Goal: Information Seeking & Learning: Learn about a topic

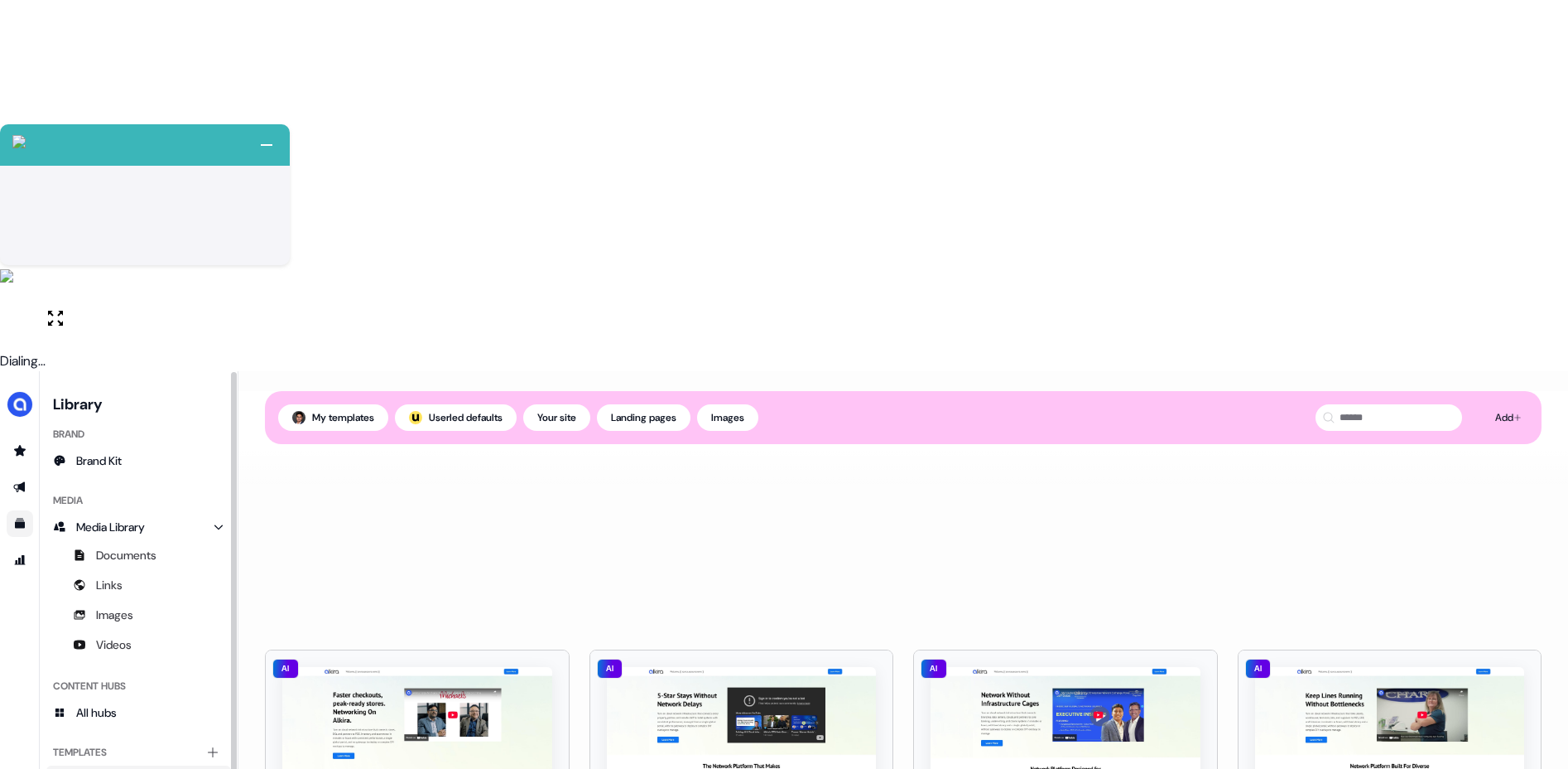
scroll to position [467, 0]
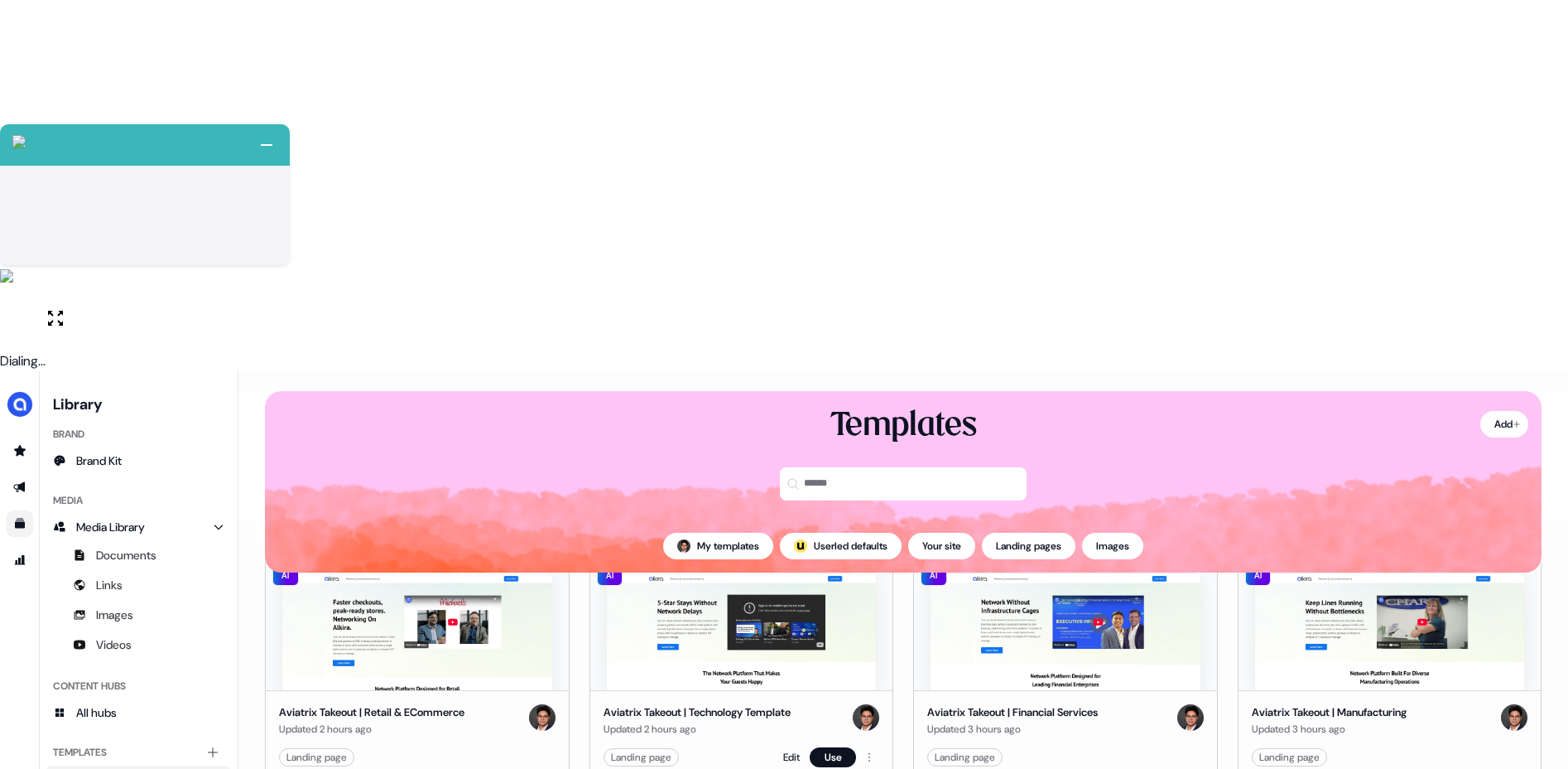
scroll to position [57, 0]
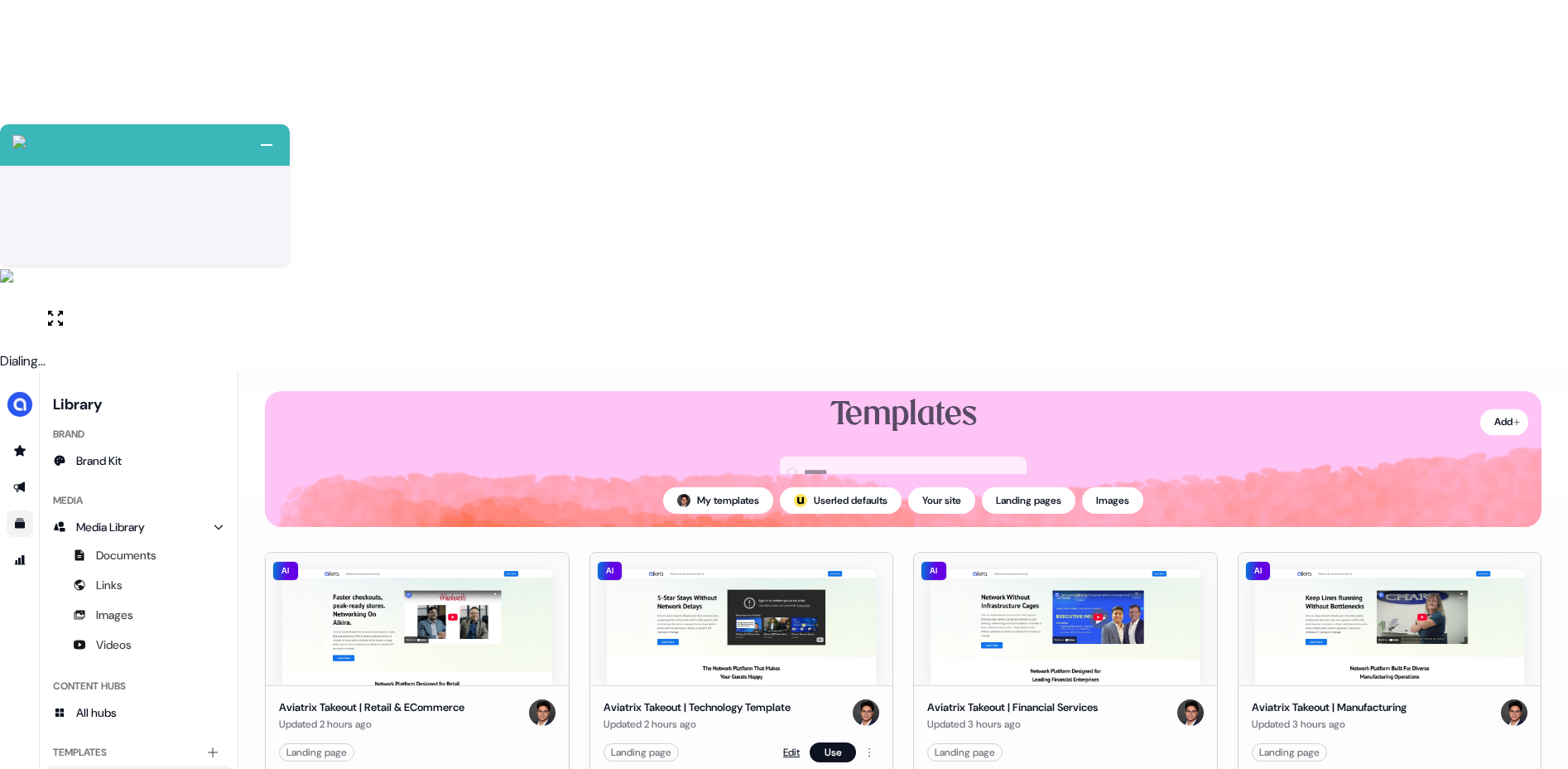
click at [784, 744] on link "Edit" at bounding box center [792, 752] width 17 height 17
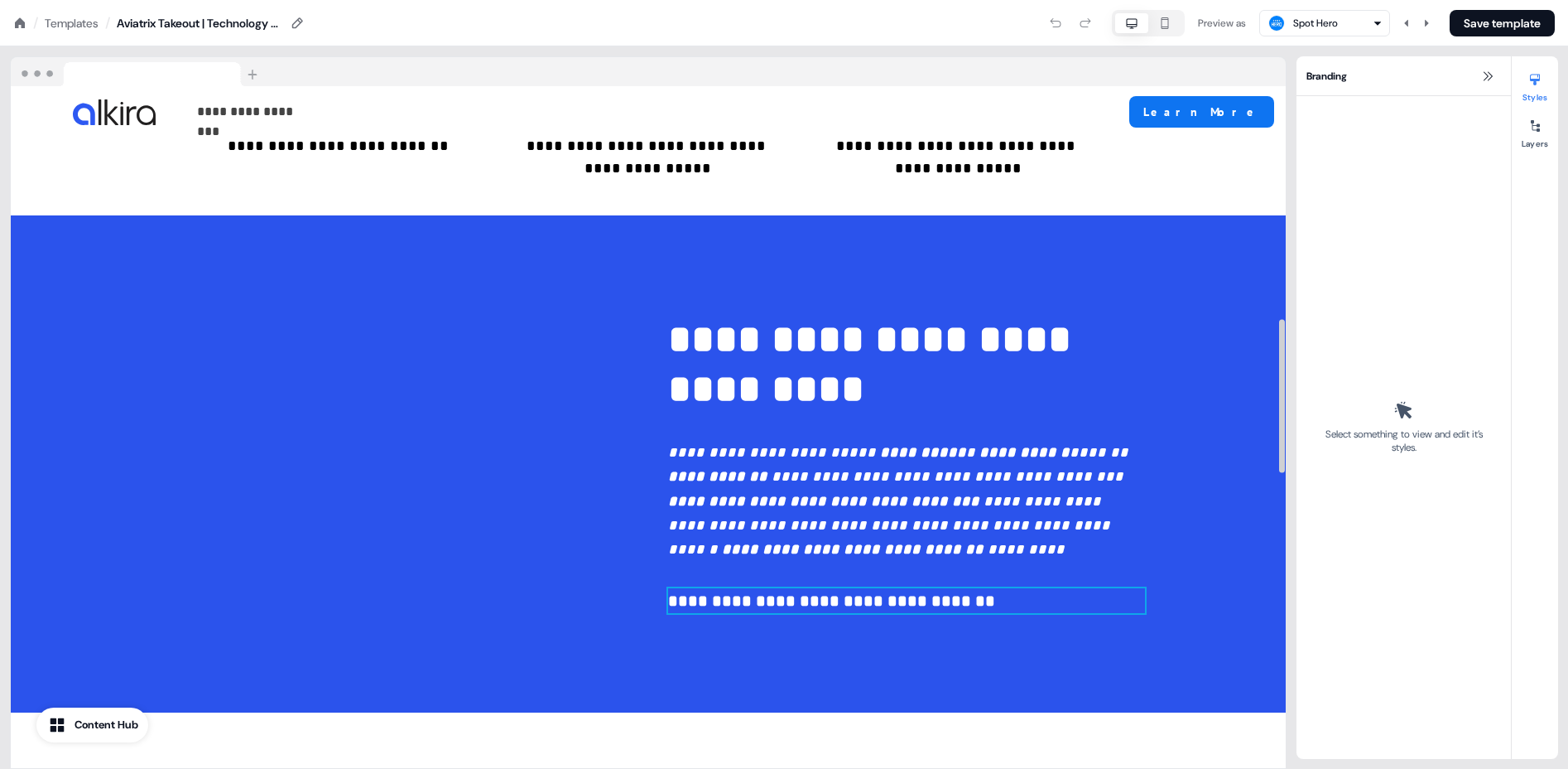
scroll to position [1013, 0]
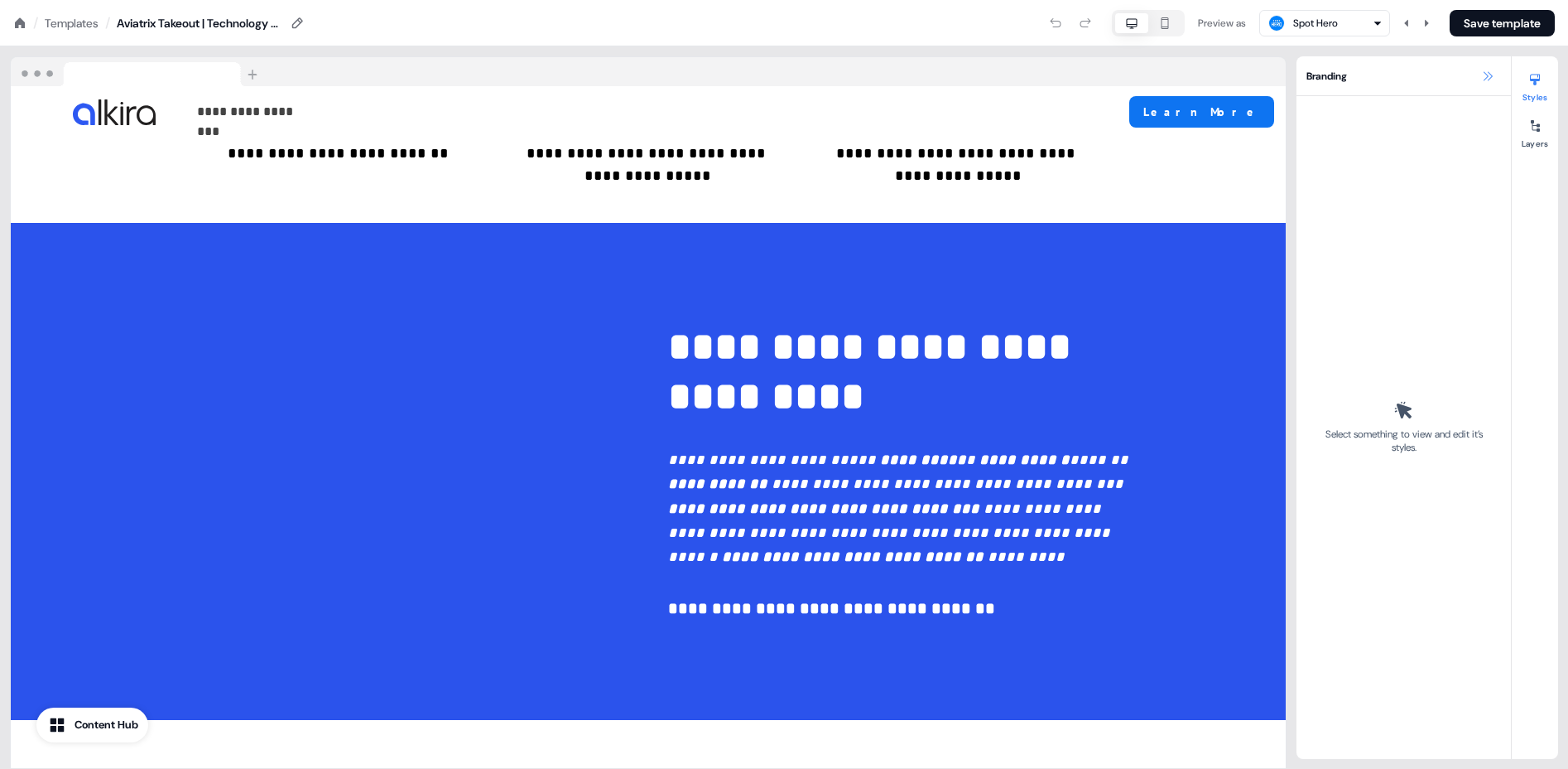
click at [1481, 76] on icon at bounding box center [1488, 76] width 14 height 14
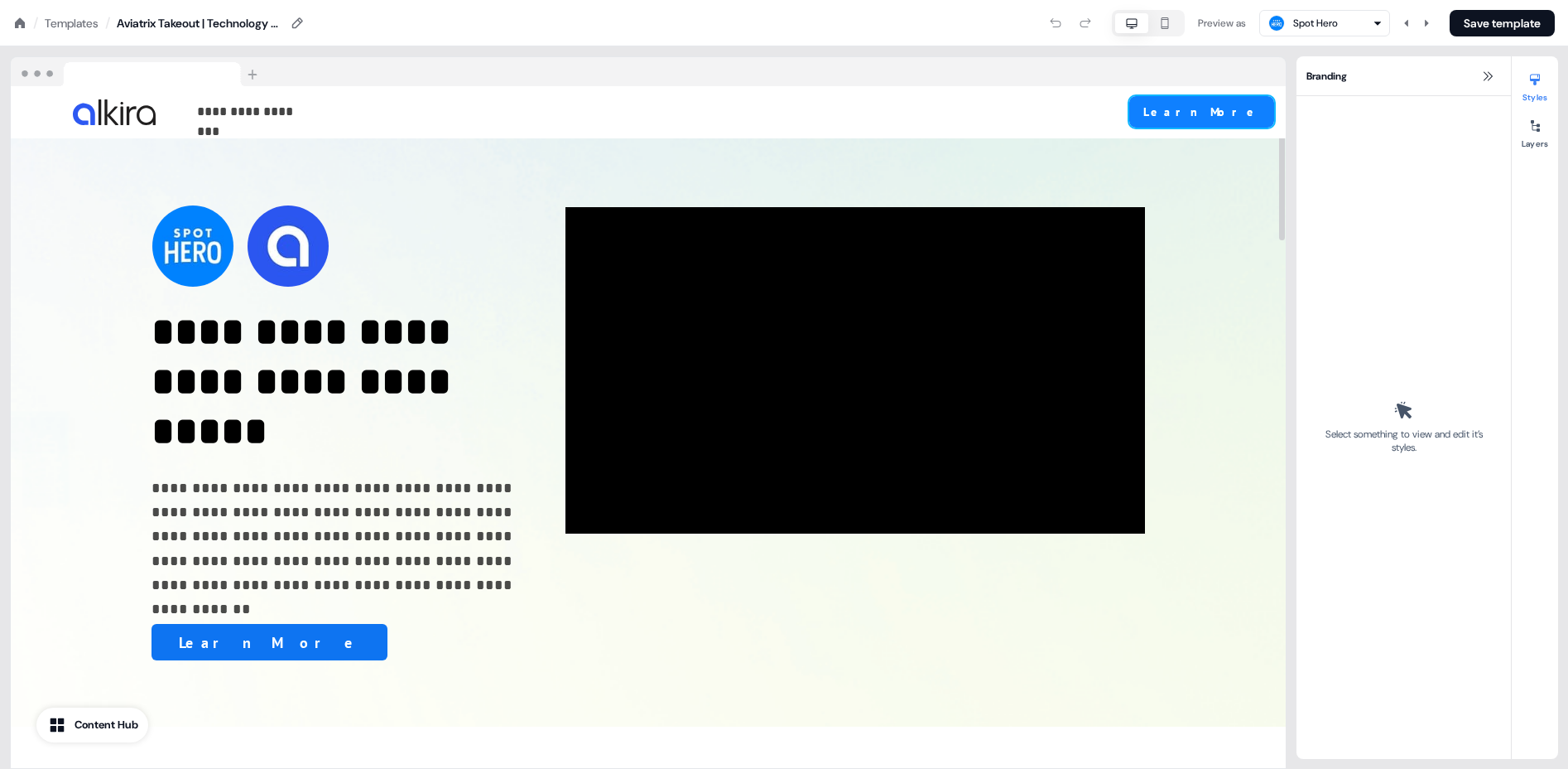
click at [1198, 115] on button "Learn More" at bounding box center [1202, 111] width 145 height 31
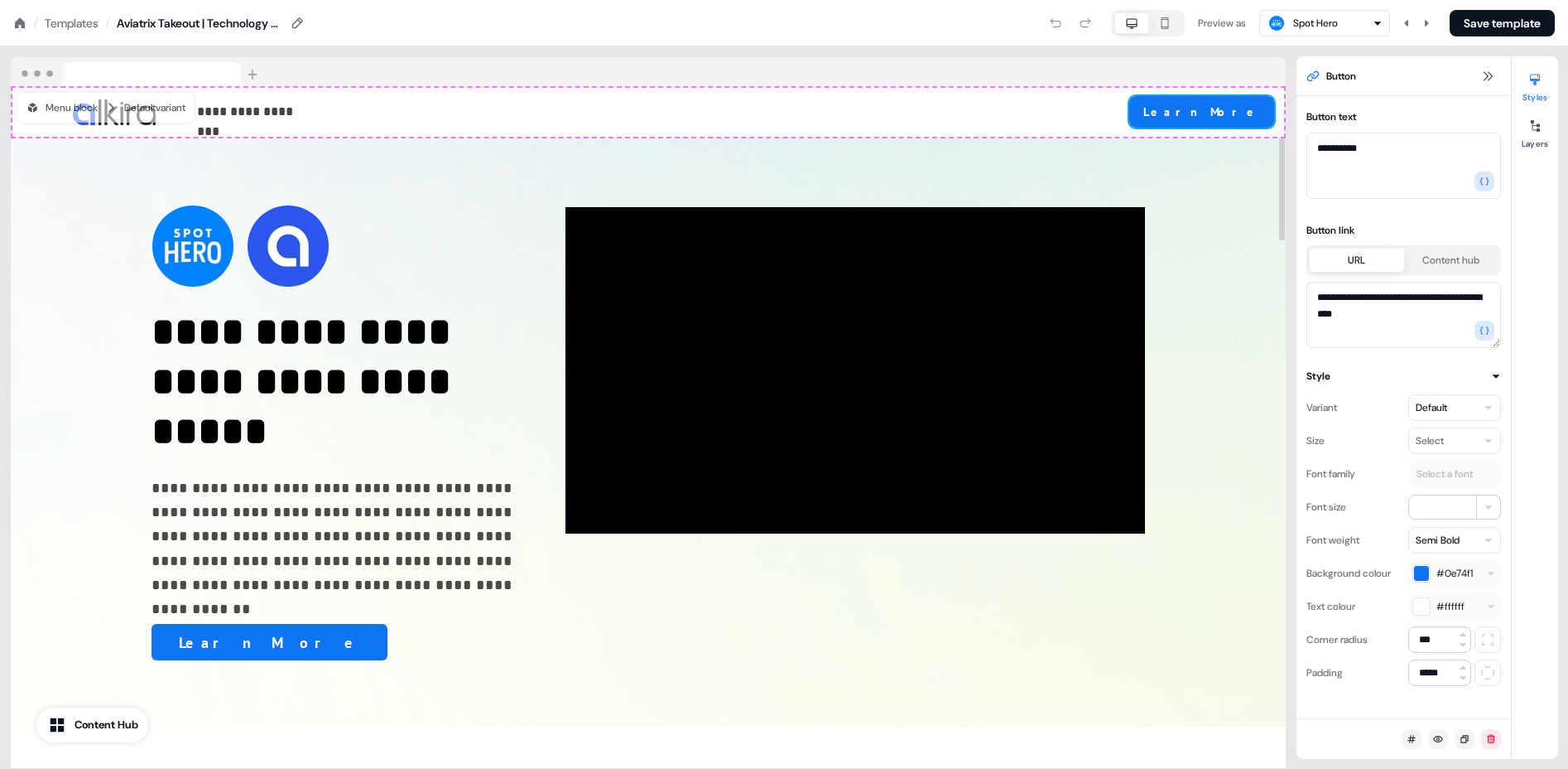
click at [73, 20] on div "Templates" at bounding box center [72, 24] width 54 height 17
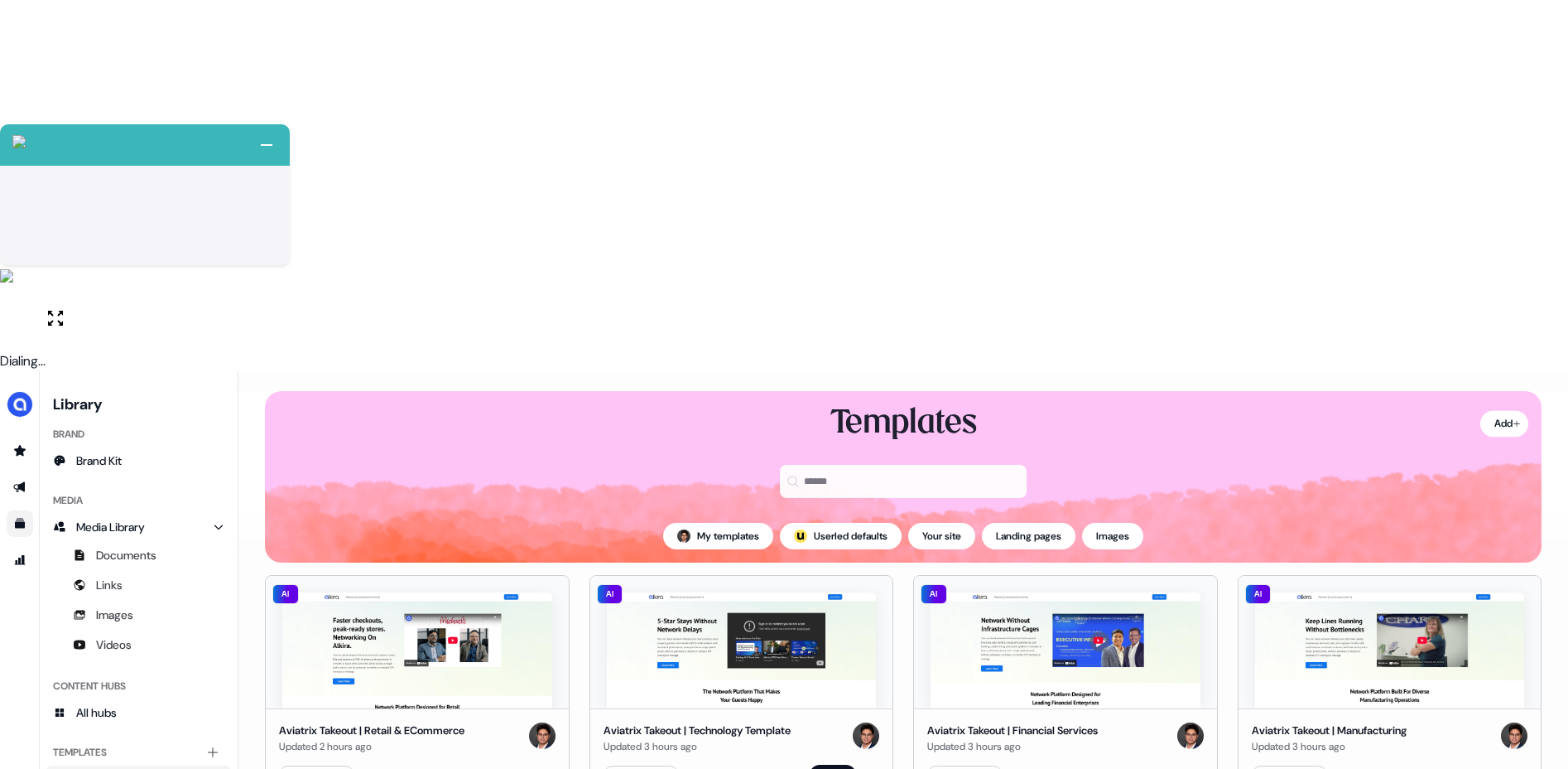
scroll to position [66, 0]
